Goal: Transaction & Acquisition: Obtain resource

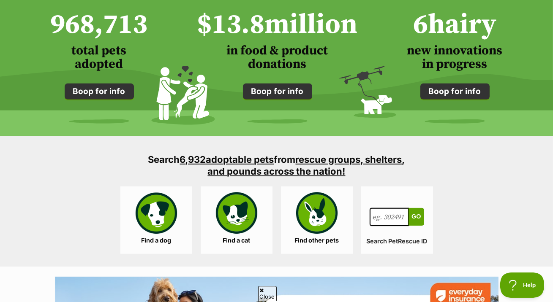
scroll to position [733, 0]
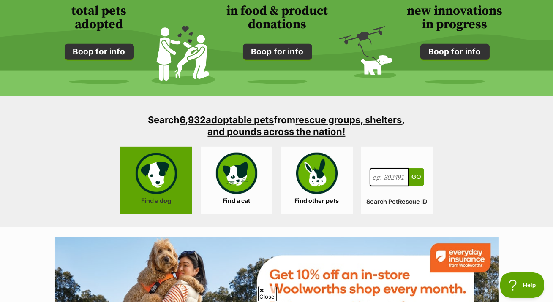
click at [147, 147] on link "Find a dog" at bounding box center [156, 181] width 72 height 68
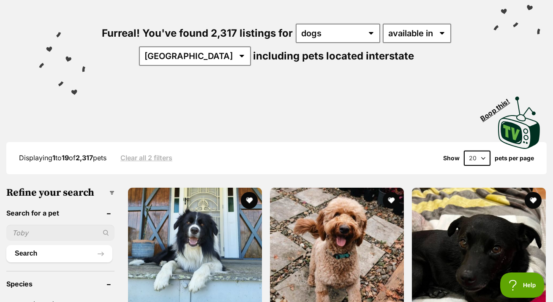
scroll to position [223, 0]
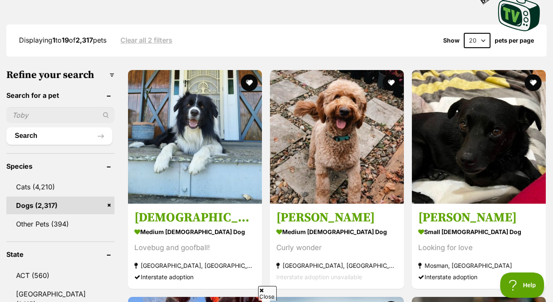
click at [45, 107] on input "text" at bounding box center [60, 115] width 108 height 16
type input "bandicoot"
click at [6, 128] on button "Search" at bounding box center [59, 136] width 106 height 17
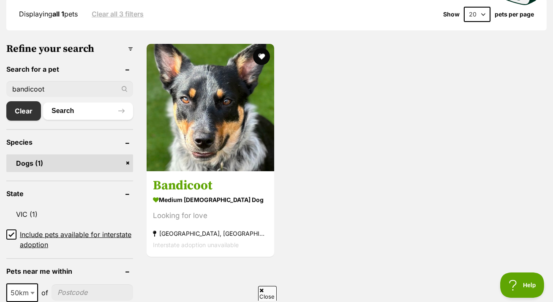
click at [38, 81] on input "bandicoot" at bounding box center [69, 89] width 127 height 16
click at [82, 81] on input "text" at bounding box center [69, 89] width 127 height 16
click at [43, 103] on button "Search" at bounding box center [88, 111] width 90 height 17
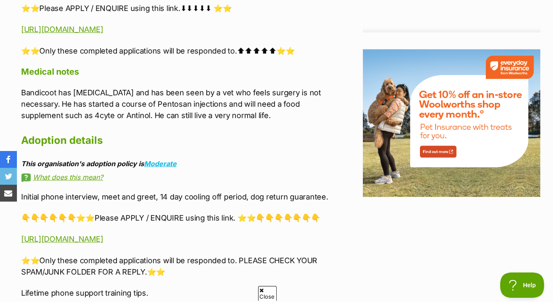
scroll to position [766, 0]
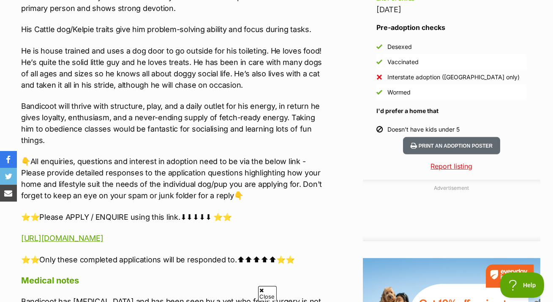
click at [184, 202] on div "🏡Looking For a Forever Home🏡 Name: Bandicoot Breed: Kelpie x Cattle Dog mix Gen…" at bounding box center [175, 10] width 308 height 509
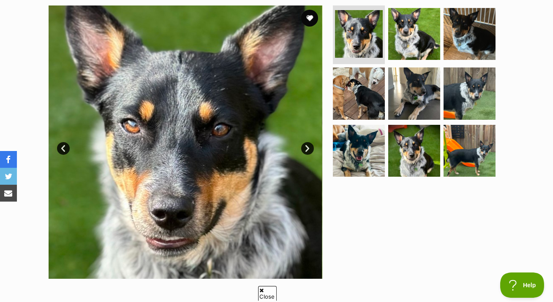
scroll to position [0, 0]
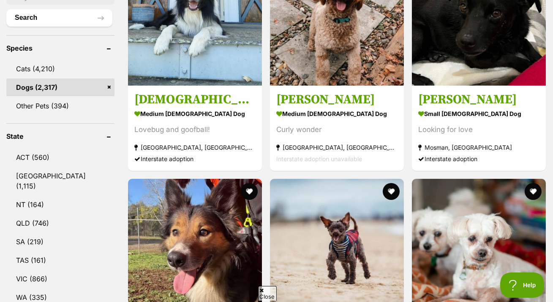
scroll to position [342, 0]
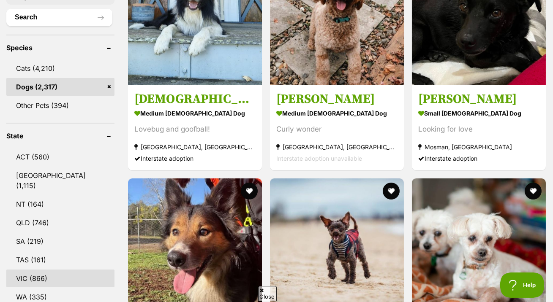
click at [28, 270] on link "VIC (866)" at bounding box center [60, 279] width 108 height 18
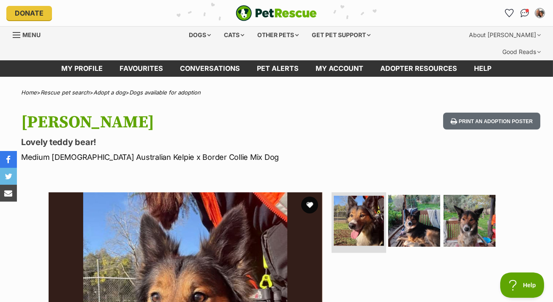
click at [363, 207] on img at bounding box center [359, 221] width 50 height 50
click at [362, 207] on img at bounding box center [359, 221] width 50 height 50
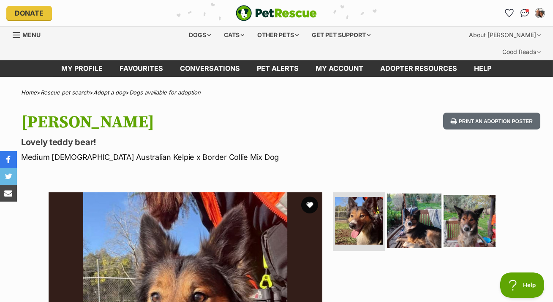
click at [417, 208] on img at bounding box center [414, 220] width 54 height 54
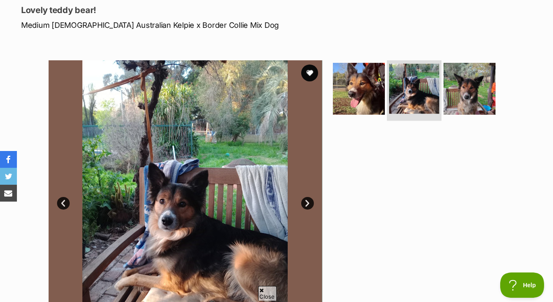
scroll to position [108, 0]
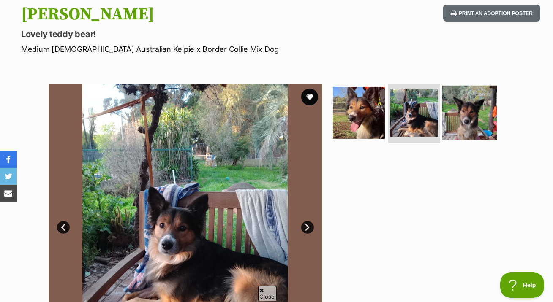
click at [473, 89] on img at bounding box center [469, 112] width 54 height 54
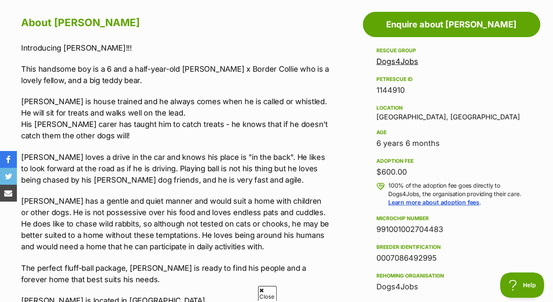
scroll to position [169, 0]
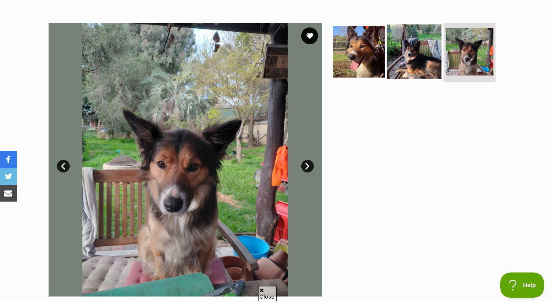
click at [417, 34] on img at bounding box center [414, 51] width 54 height 54
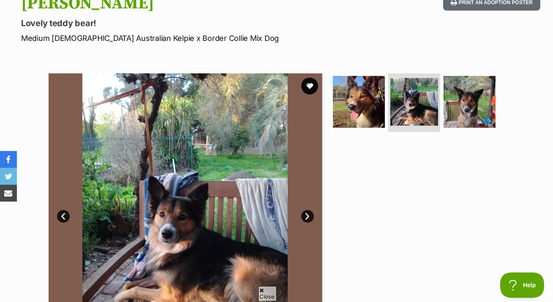
scroll to position [108, 0]
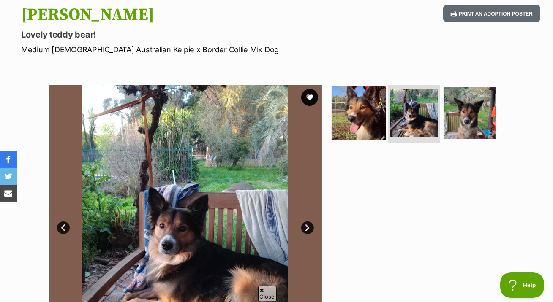
click at [365, 86] on img at bounding box center [359, 113] width 54 height 54
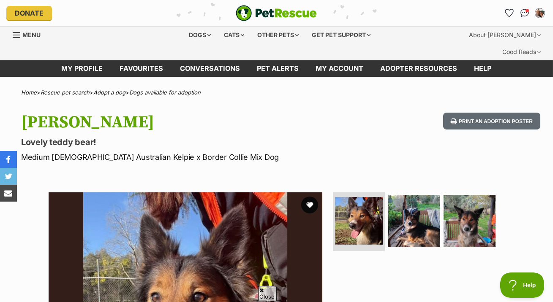
scroll to position [424, 0]
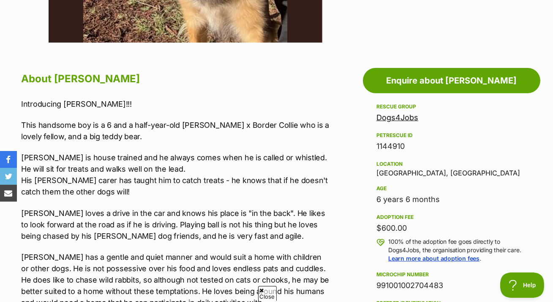
click at [388, 113] on link "Dogs4Jobs" at bounding box center [397, 117] width 42 height 9
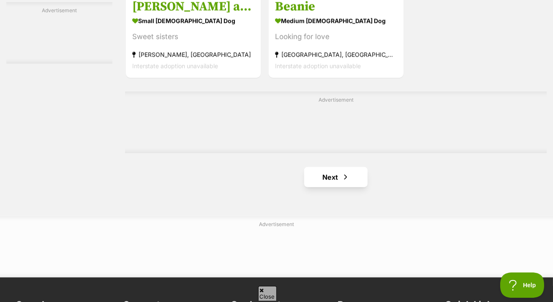
scroll to position [1928, 0]
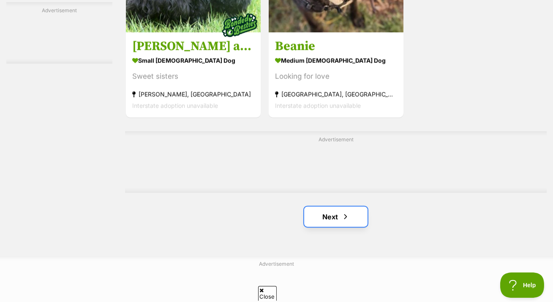
click at [332, 207] on link "Next" at bounding box center [335, 217] width 63 height 20
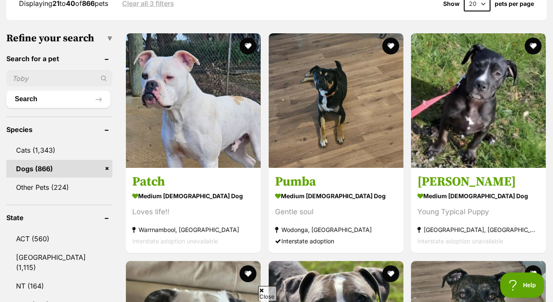
scroll to position [259, 0]
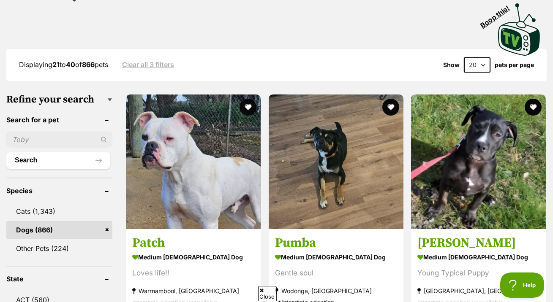
scroll to position [492, 0]
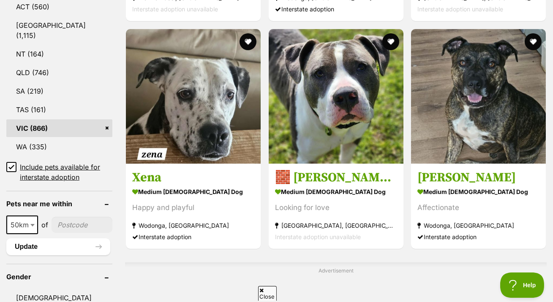
click at [12, 165] on icon at bounding box center [11, 167] width 5 height 4
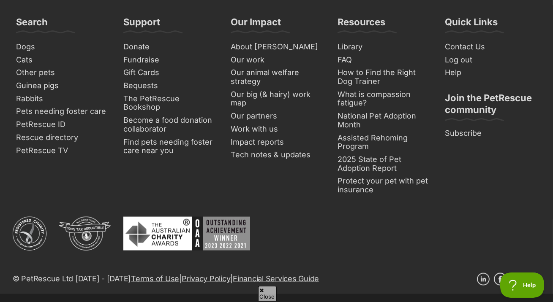
scroll to position [2402, 0]
